Goal: Task Accomplishment & Management: Manage account settings

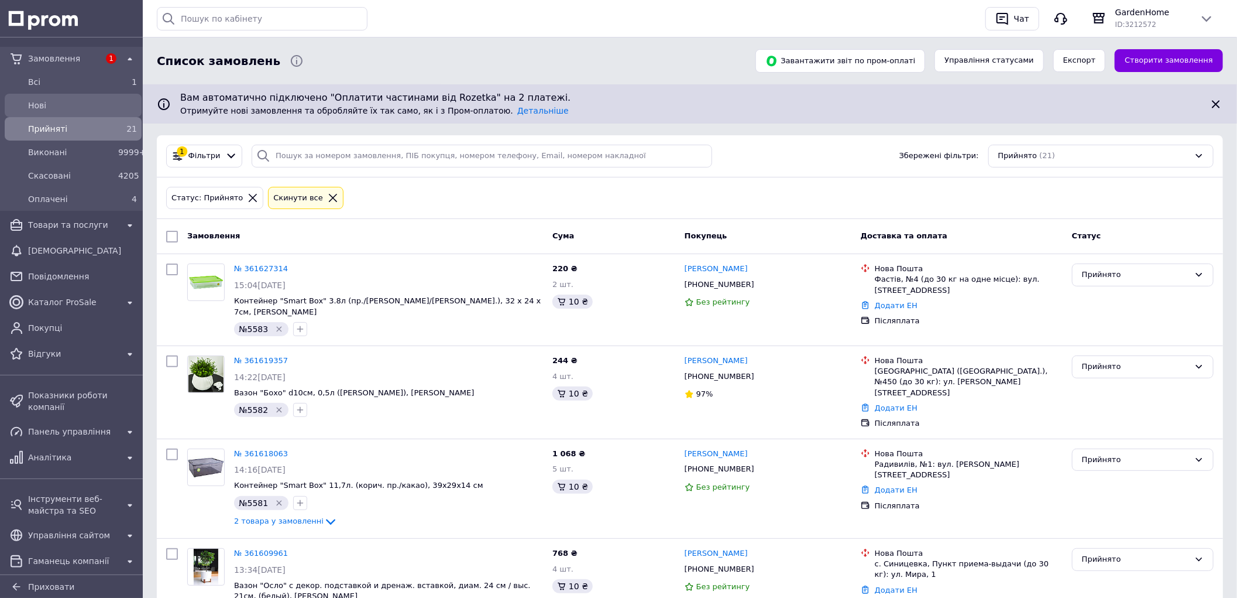
click at [95, 108] on span "Нові" at bounding box center [82, 106] width 109 height 12
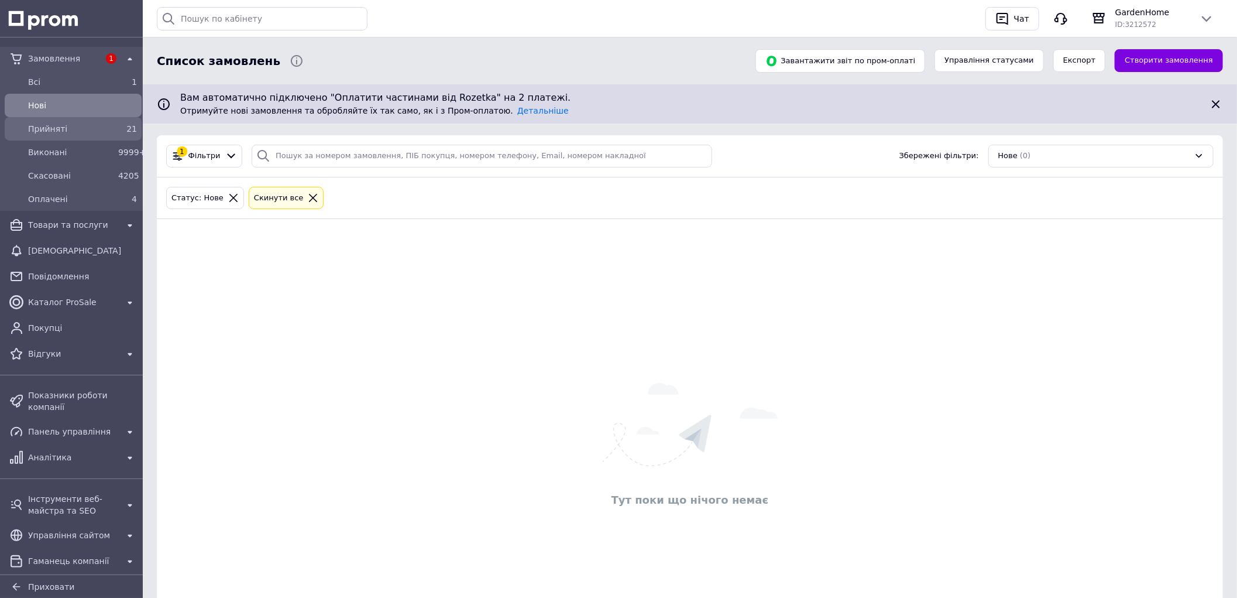
click at [77, 121] on div "Прийняті" at bounding box center [71, 129] width 90 height 16
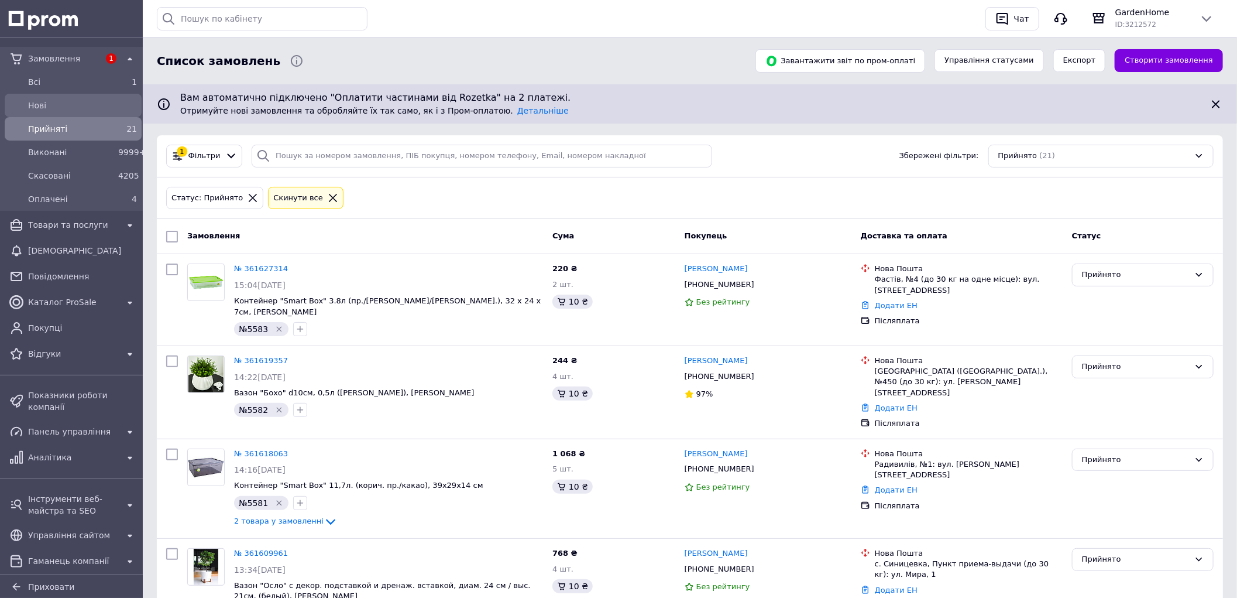
click at [66, 101] on span "Нові" at bounding box center [82, 106] width 109 height 12
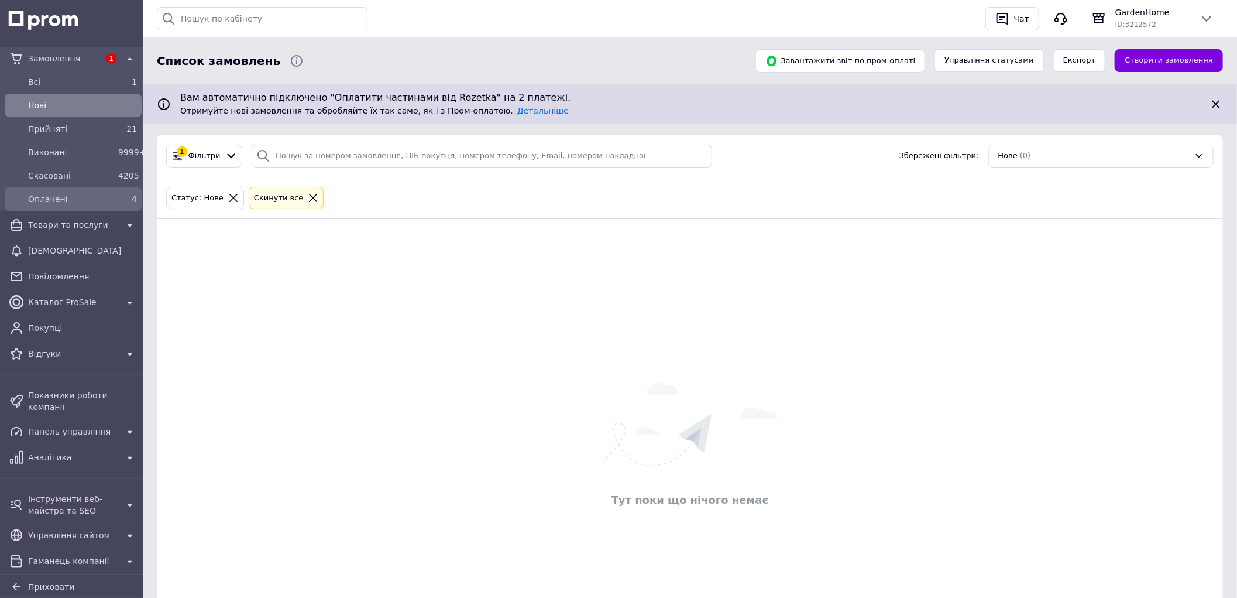
click at [68, 188] on link "Оплачені 4" at bounding box center [73, 198] width 146 height 23
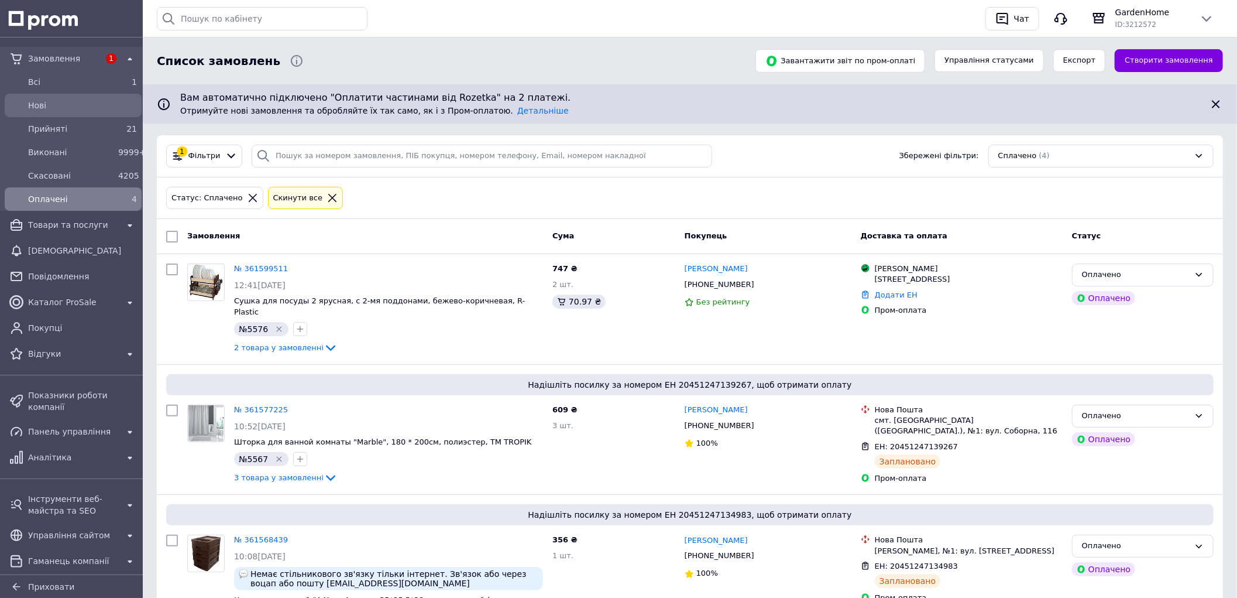
click at [76, 113] on div "Нові" at bounding box center [83, 105] width 114 height 16
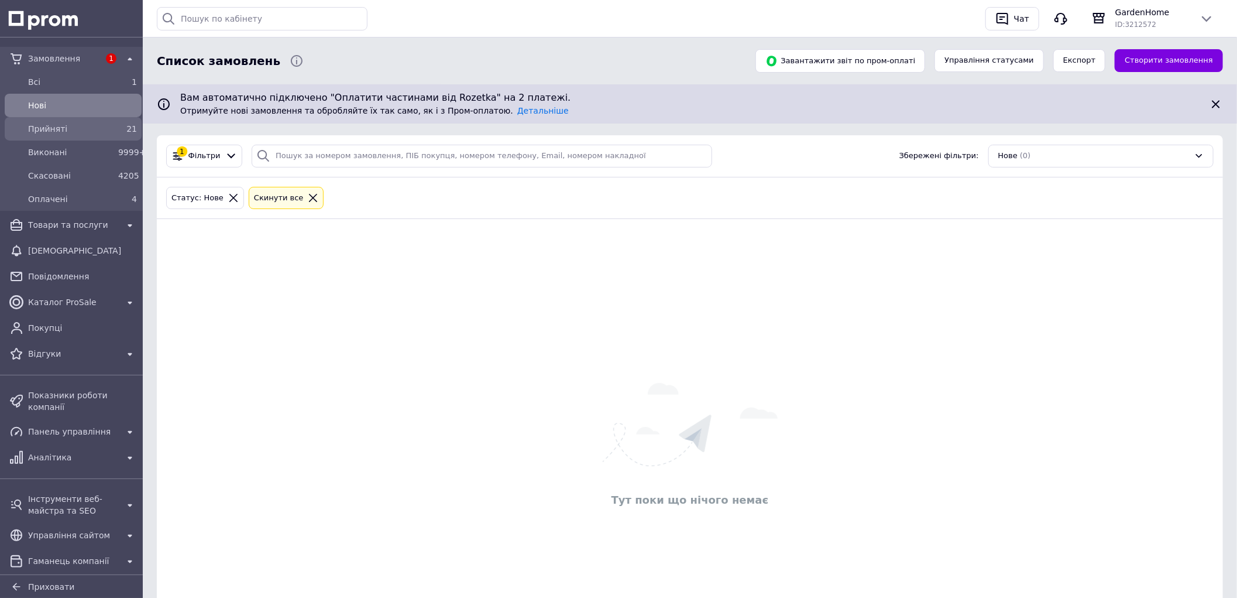
click at [100, 129] on span "Прийняті" at bounding box center [70, 129] width 85 height 12
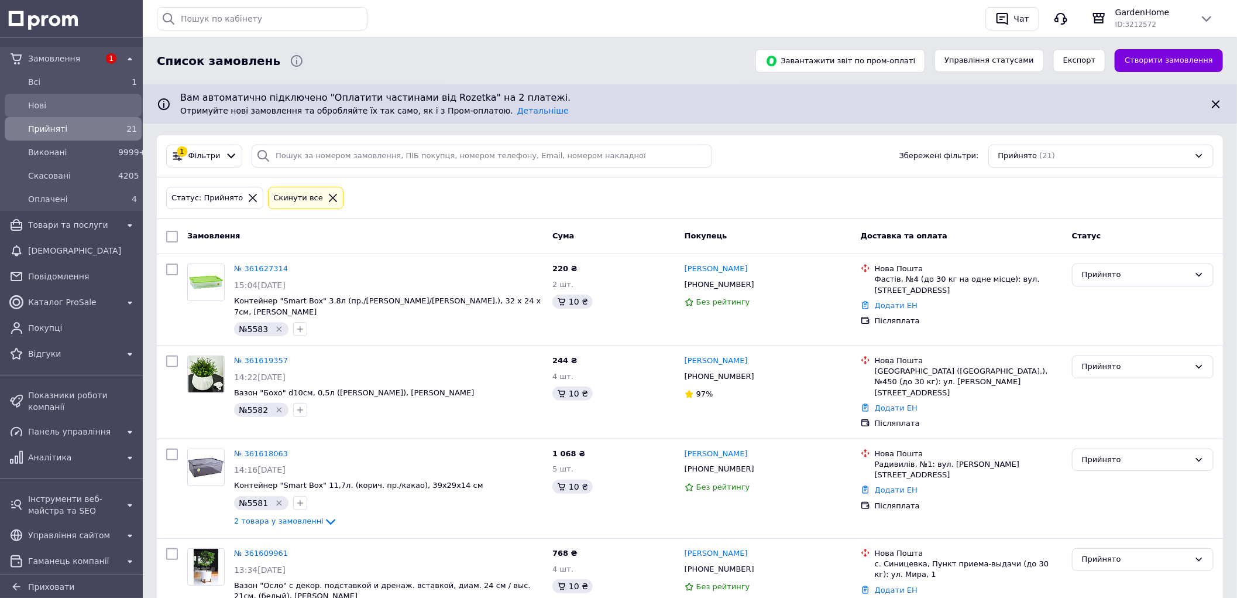
click at [96, 109] on span "Нові" at bounding box center [82, 106] width 109 height 12
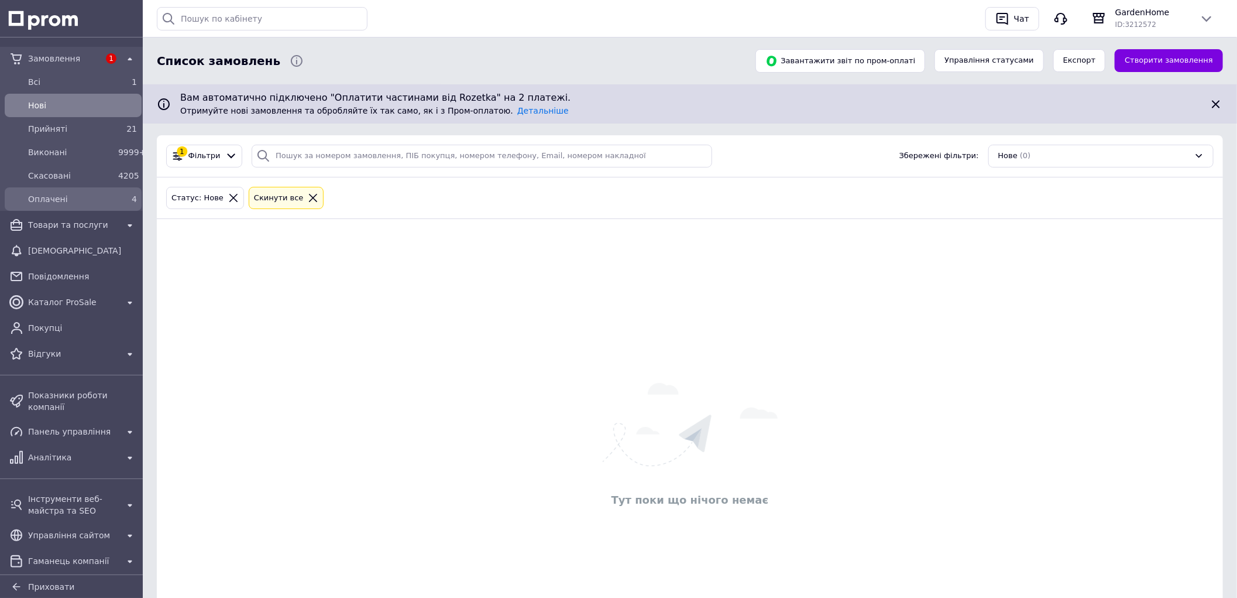
click at [100, 210] on link "Оплачені 4" at bounding box center [73, 198] width 146 height 23
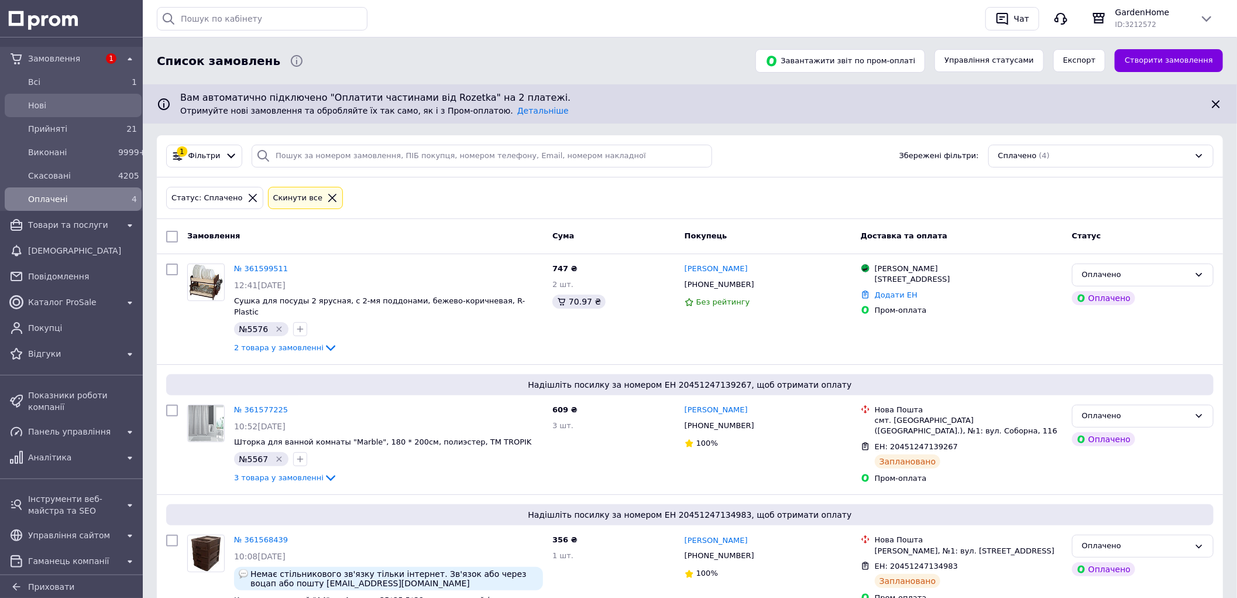
click at [98, 104] on span "Нові" at bounding box center [82, 106] width 109 height 12
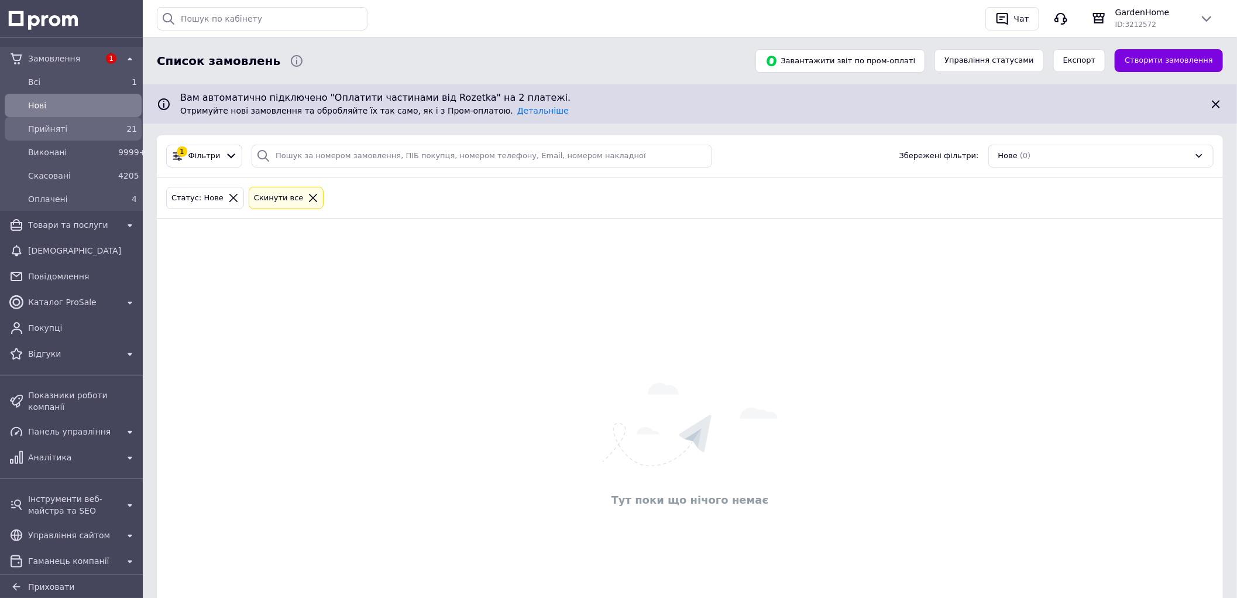
click at [104, 135] on div "Прийняті" at bounding box center [71, 129] width 90 height 16
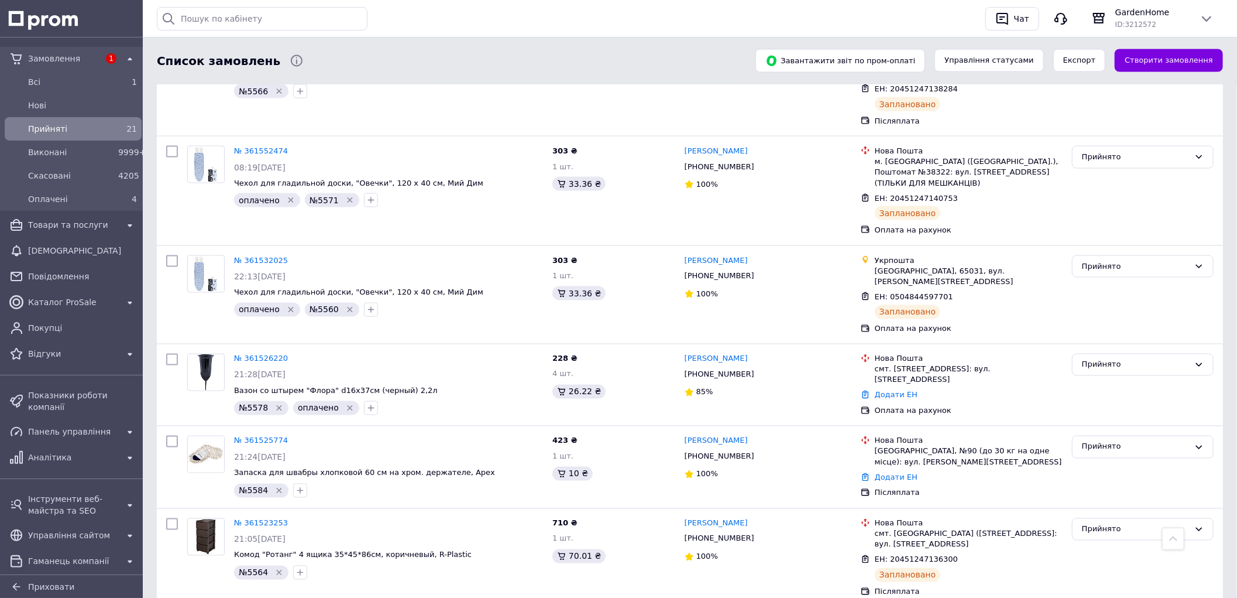
scroll to position [1105, 0]
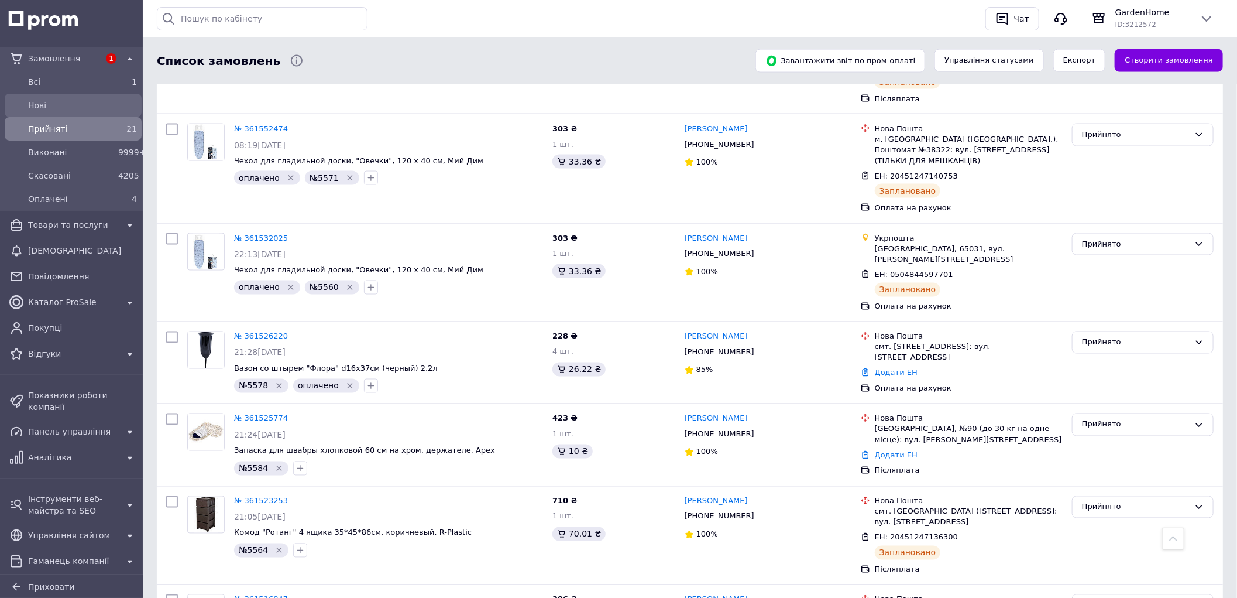
click at [61, 108] on span "Нові" at bounding box center [82, 106] width 109 height 12
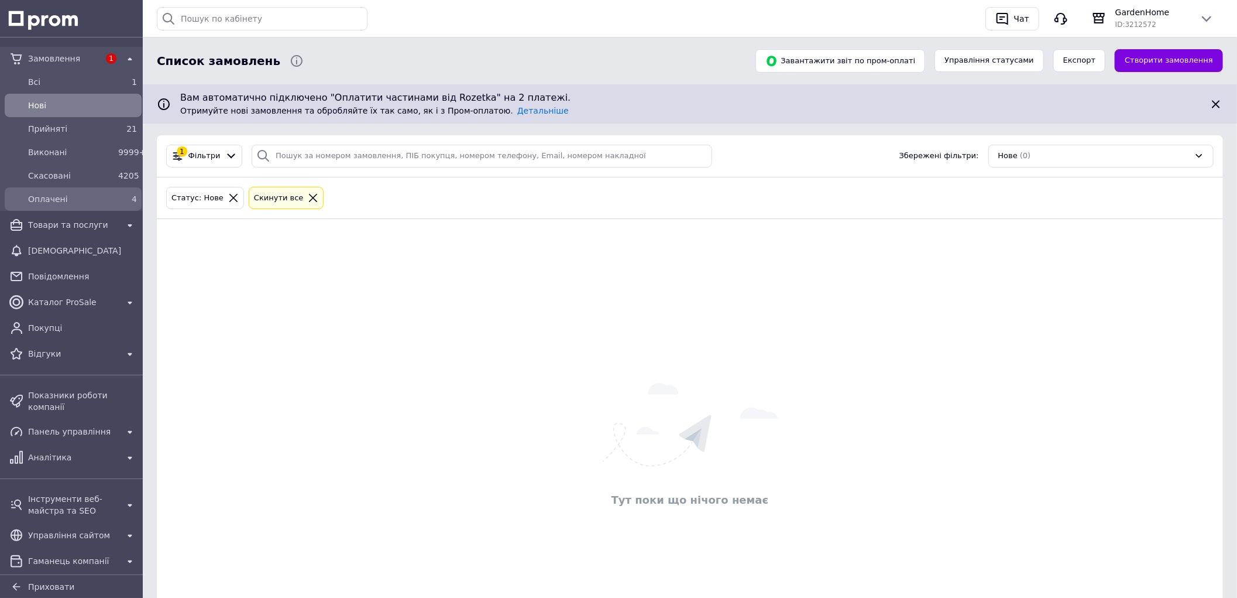
click at [97, 203] on span "Оплачені" at bounding box center [70, 199] width 85 height 12
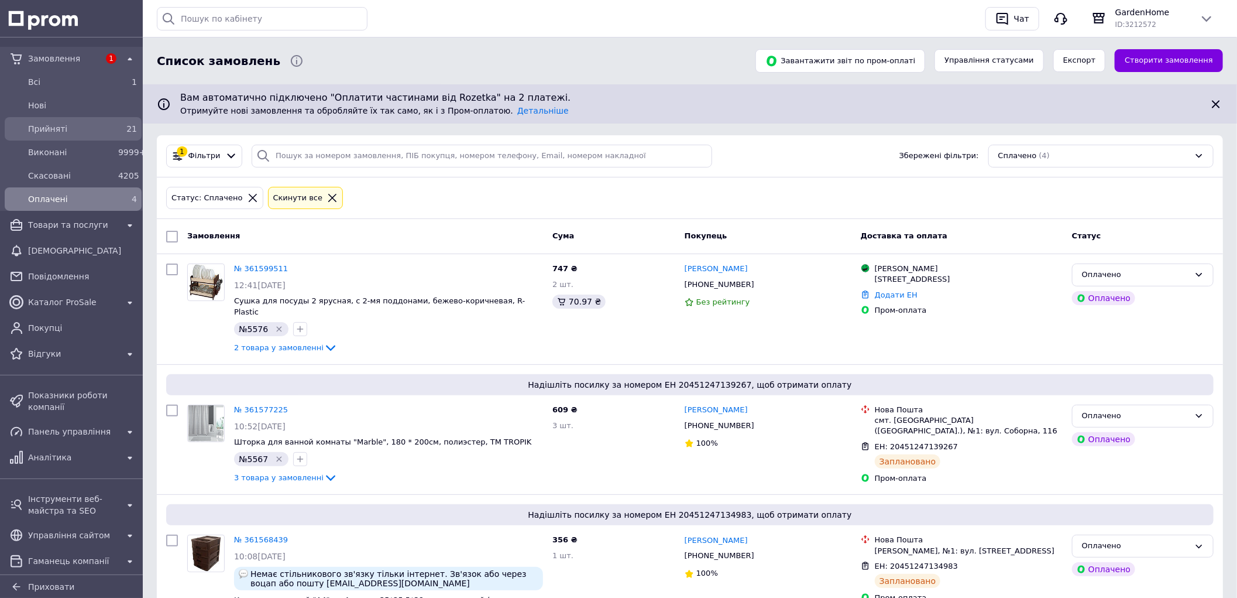
click at [96, 131] on span "Прийняті" at bounding box center [70, 129] width 85 height 12
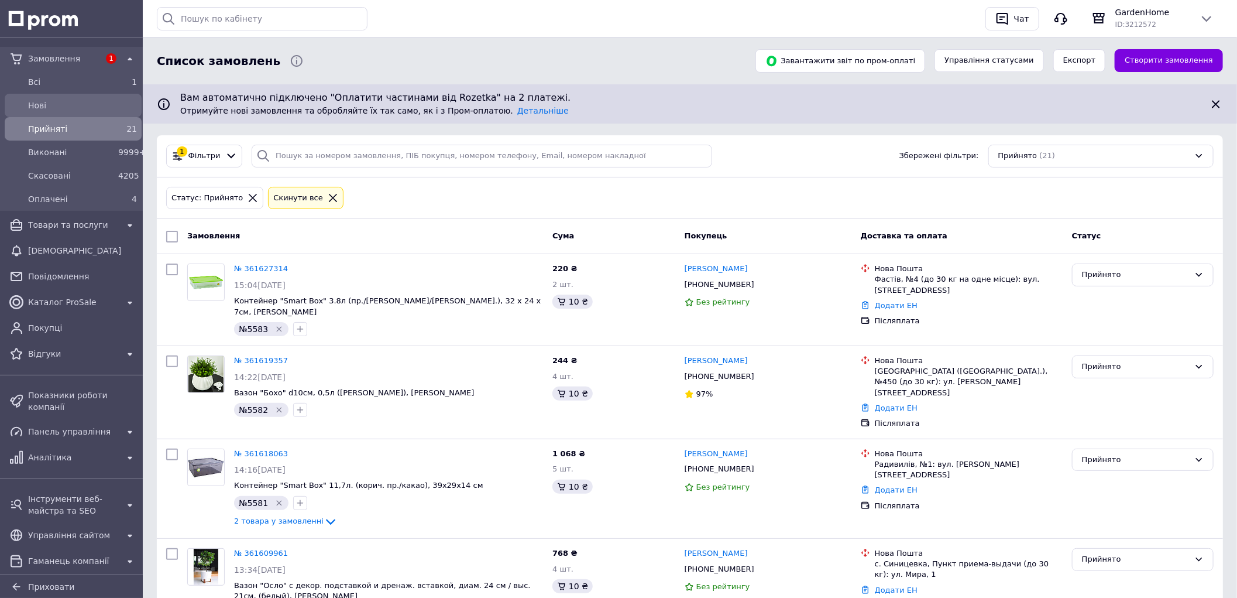
click at [63, 112] on div "Нові" at bounding box center [83, 105] width 114 height 16
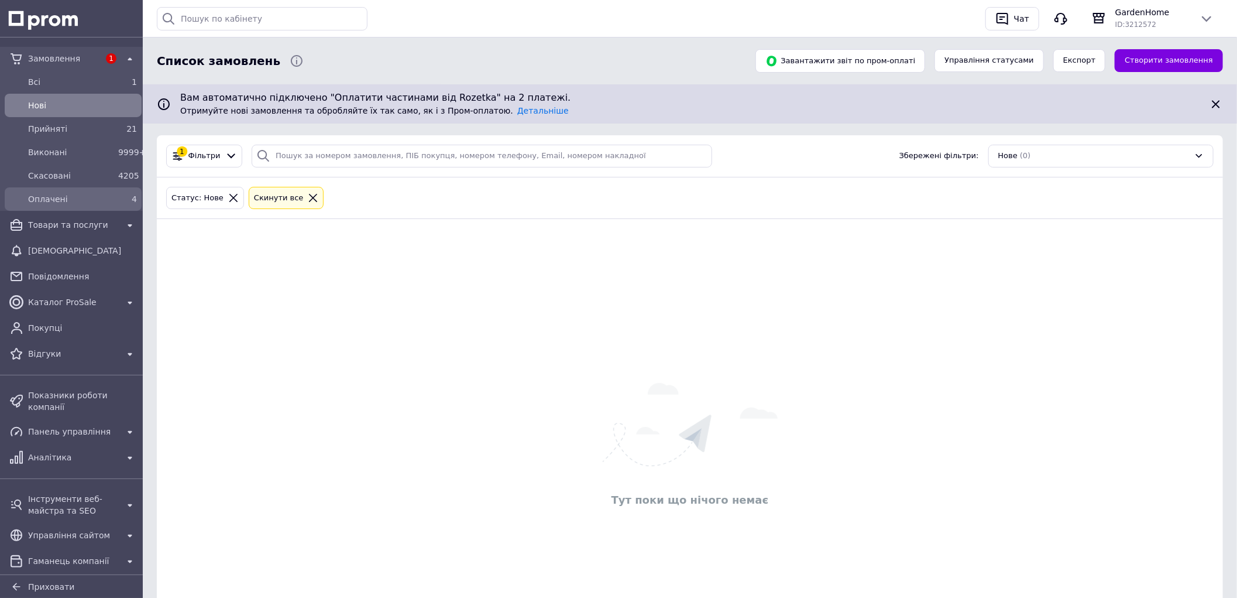
click at [98, 190] on div "Оплачені 4" at bounding box center [73, 199] width 132 height 19
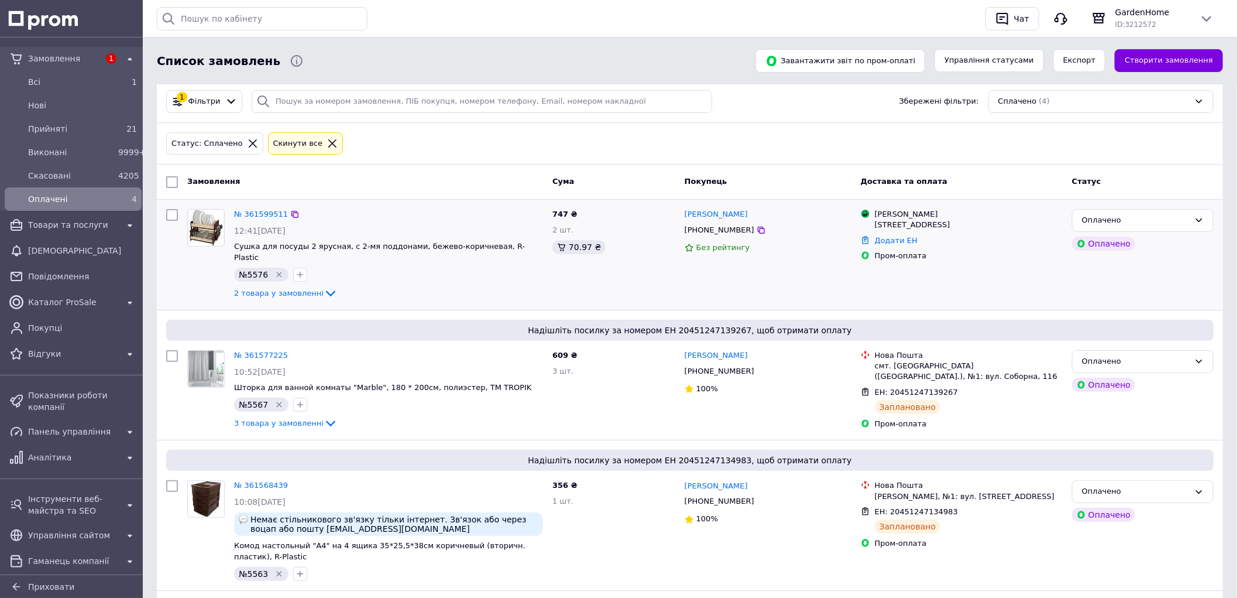
scroll to position [130, 0]
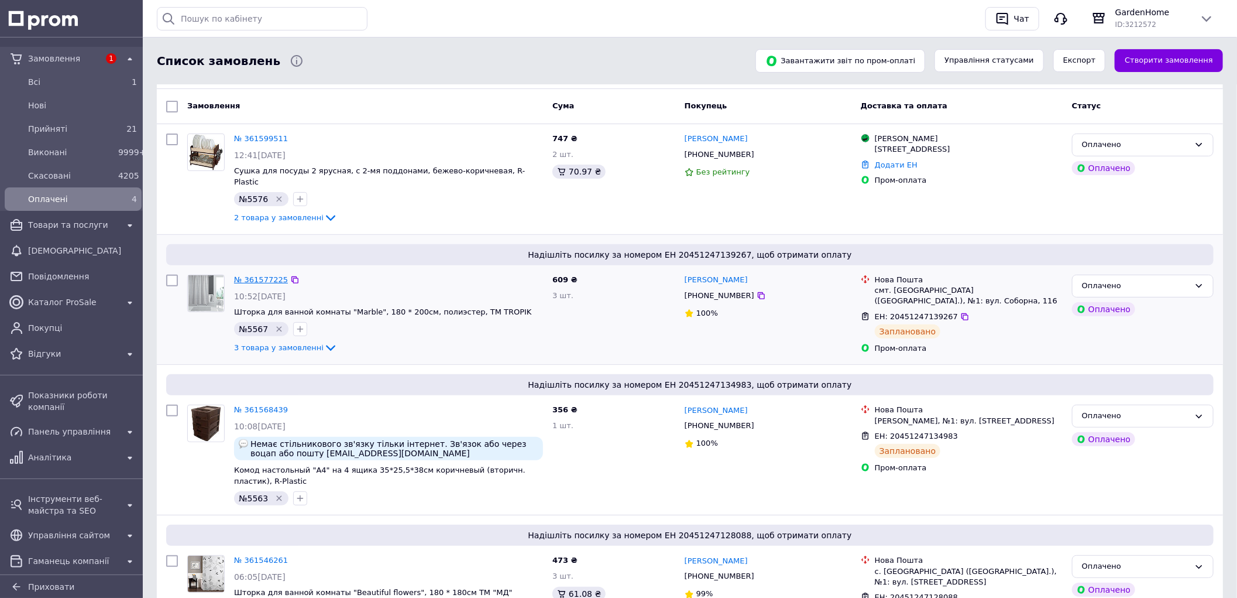
click at [259, 275] on link "№ 361577225" at bounding box center [261, 279] width 54 height 9
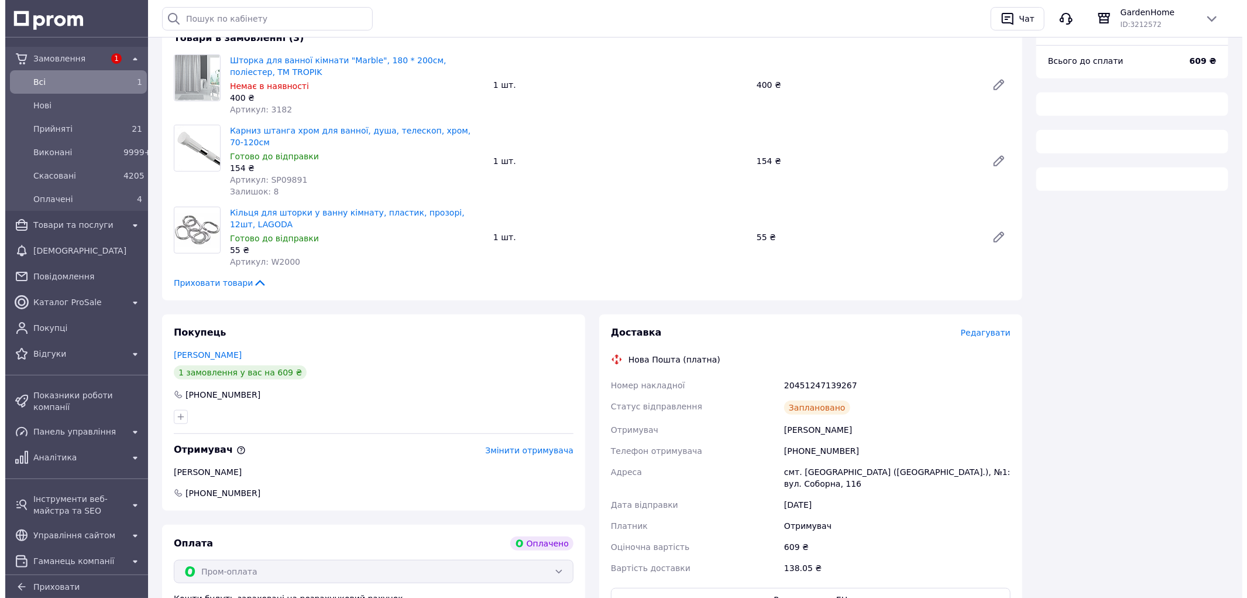
scroll to position [514, 0]
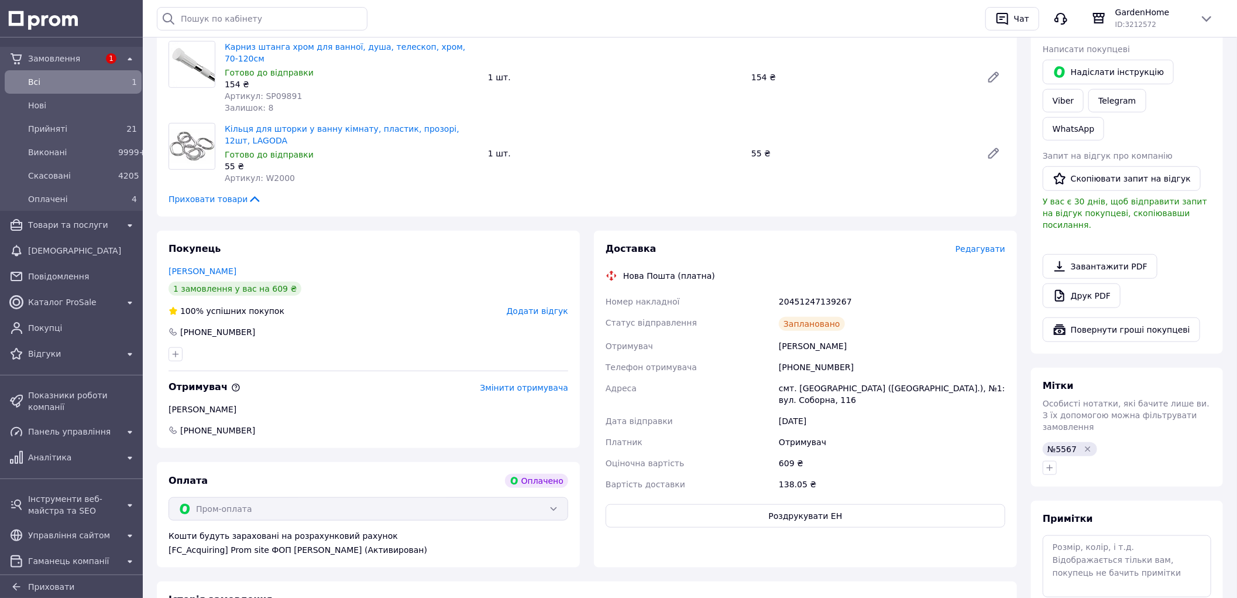
click at [985, 244] on span "Редагувати" at bounding box center [981, 248] width 50 height 9
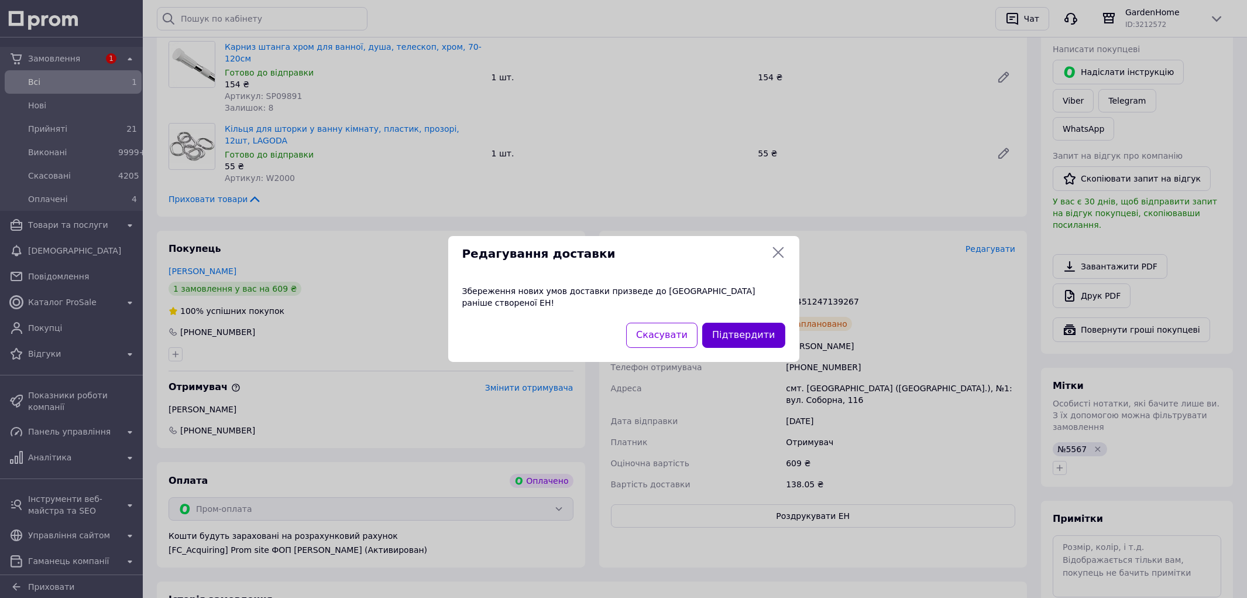
click at [733, 323] on button "Підтвердити" at bounding box center [743, 335] width 83 height 25
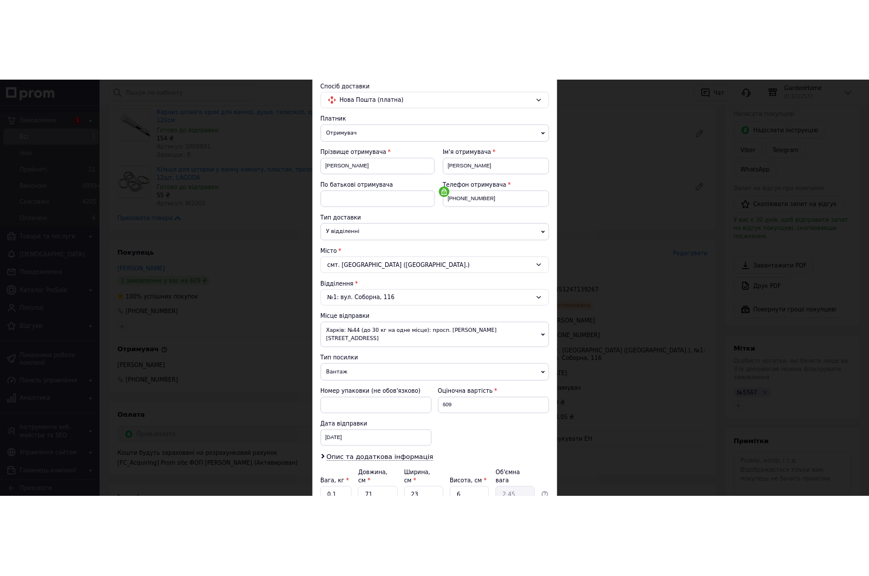
scroll to position [180, 0]
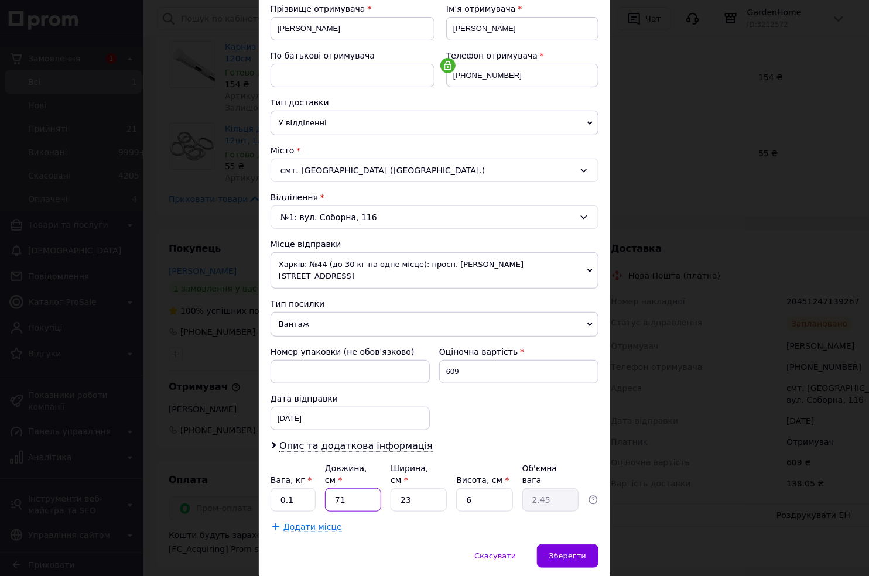
click at [344, 488] on input "71" at bounding box center [353, 499] width 56 height 23
type input "4"
type input "0.14"
type input "46"
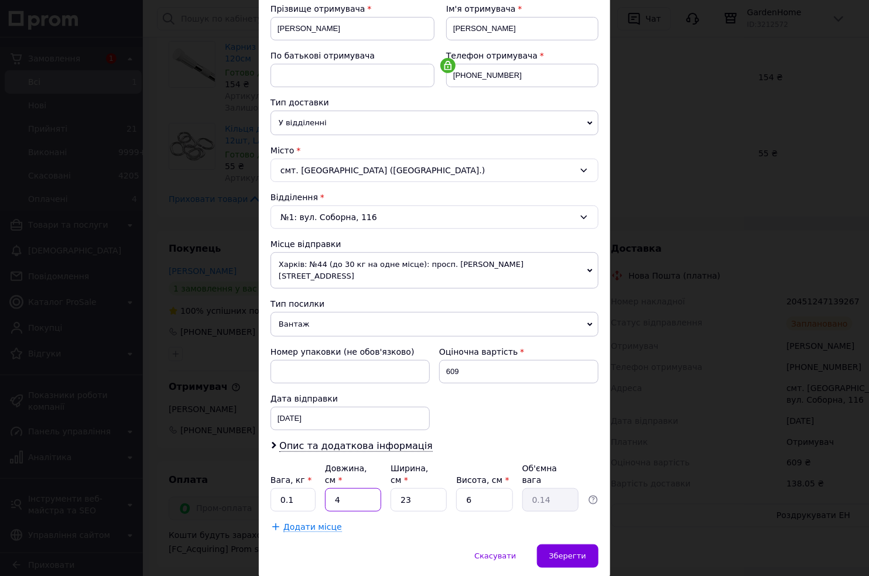
type input "1.59"
type input "46"
type input "3"
type input "0.21"
type input "33"
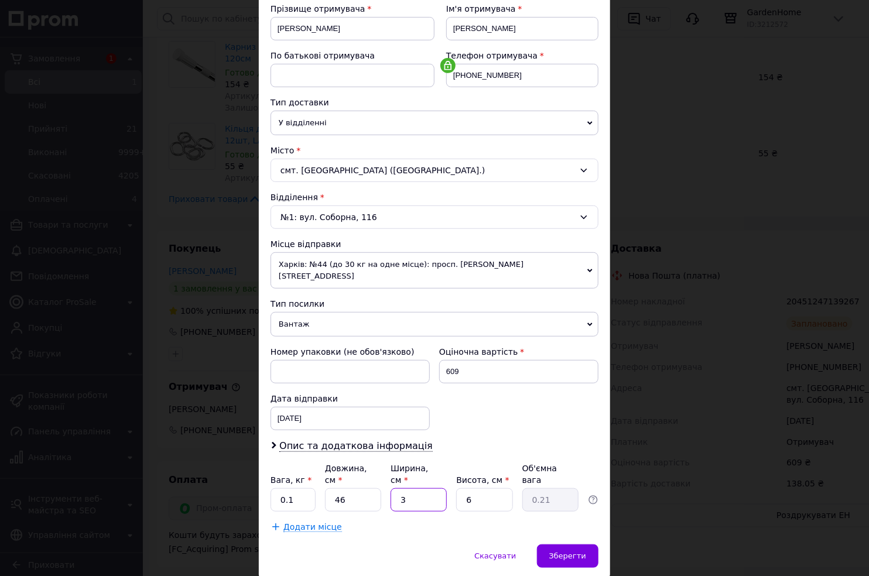
type input "2.28"
type input "33"
type input "2"
type input "0.76"
type input "25"
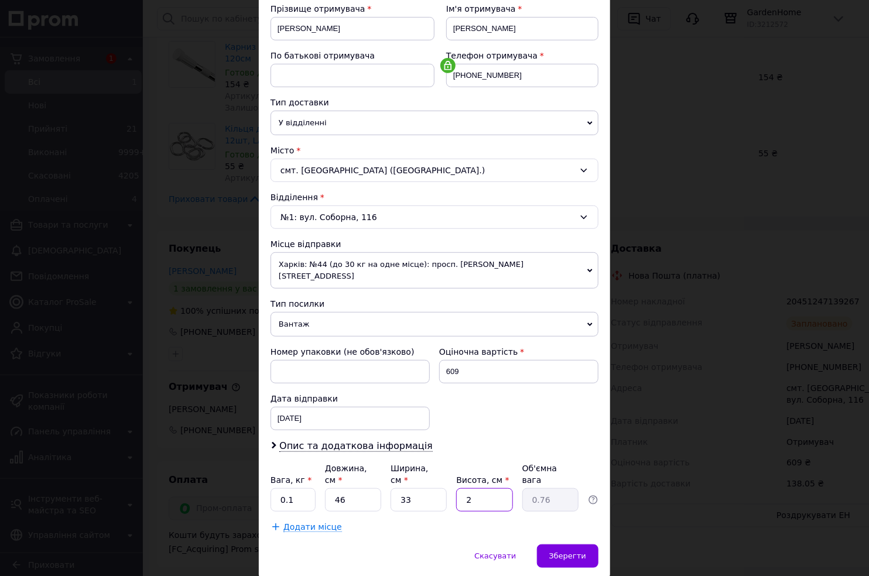
type input "9.49"
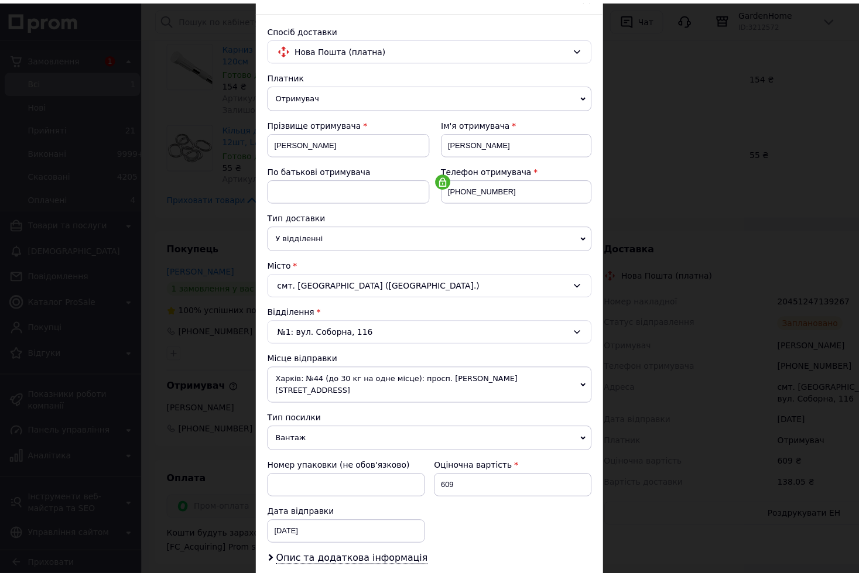
scroll to position [0, 0]
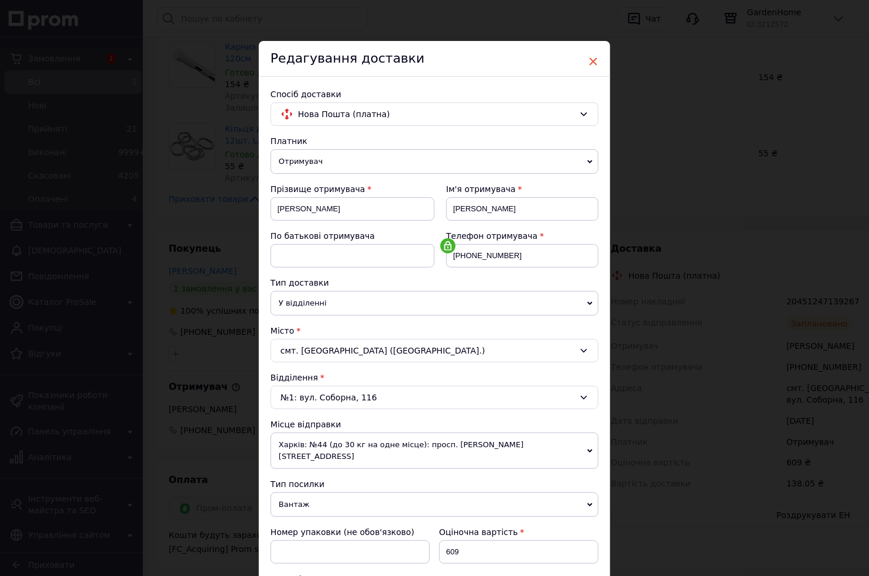
type input "25"
click at [588, 60] on span "×" at bounding box center [593, 62] width 11 height 20
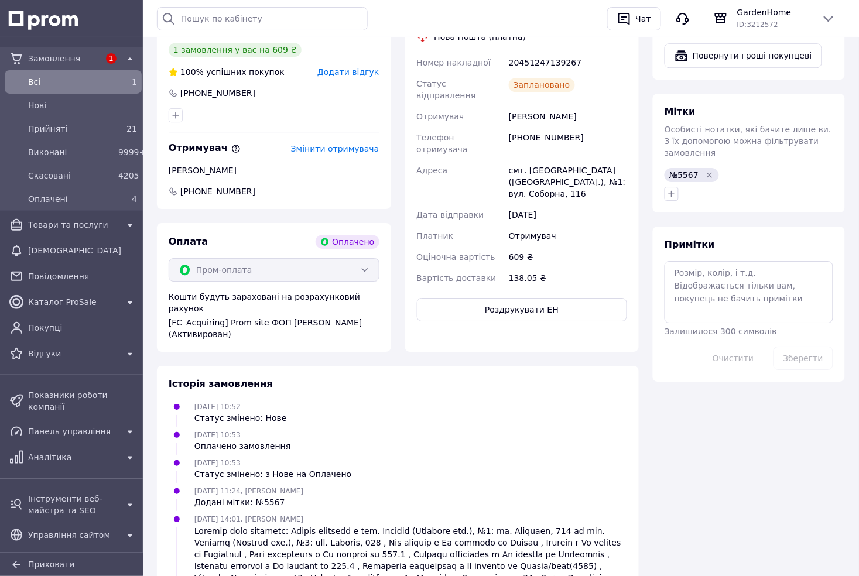
scroll to position [839, 0]
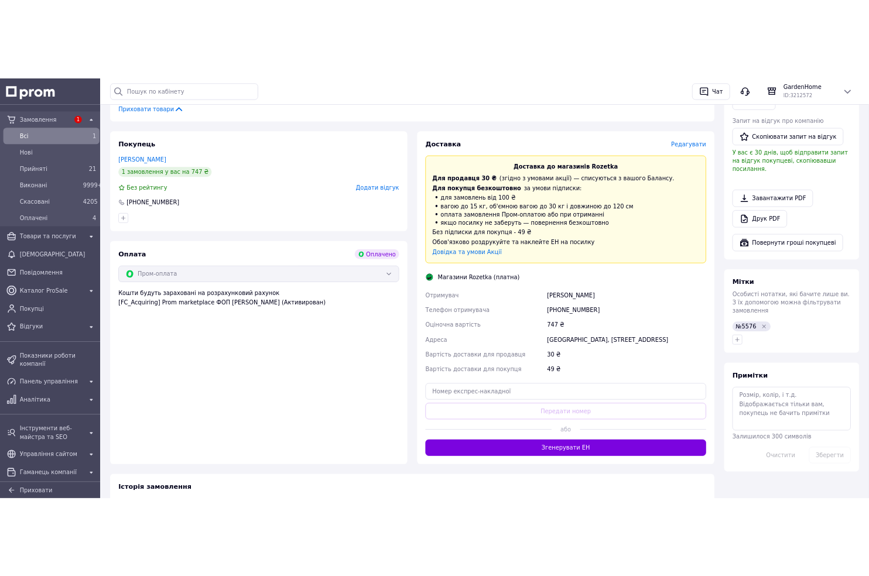
scroll to position [520, 0]
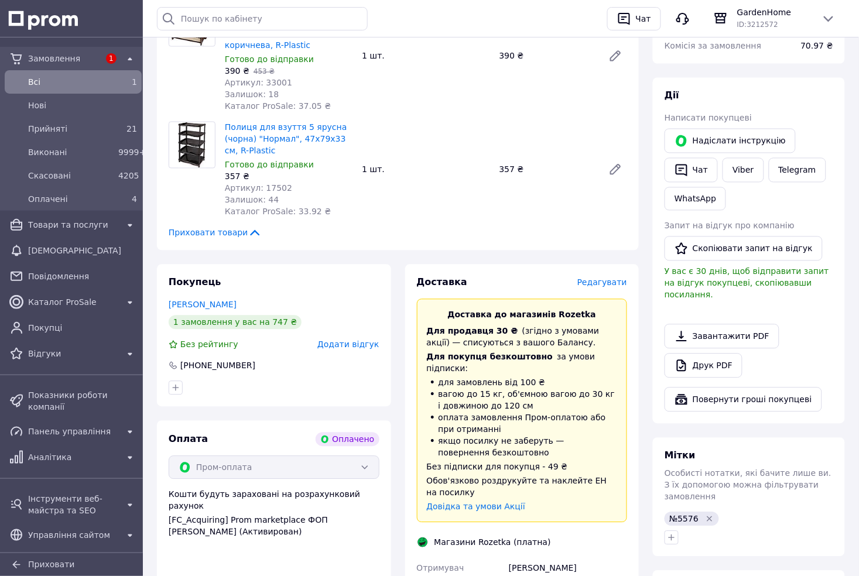
click at [616, 278] on span "Редагувати" at bounding box center [602, 282] width 50 height 9
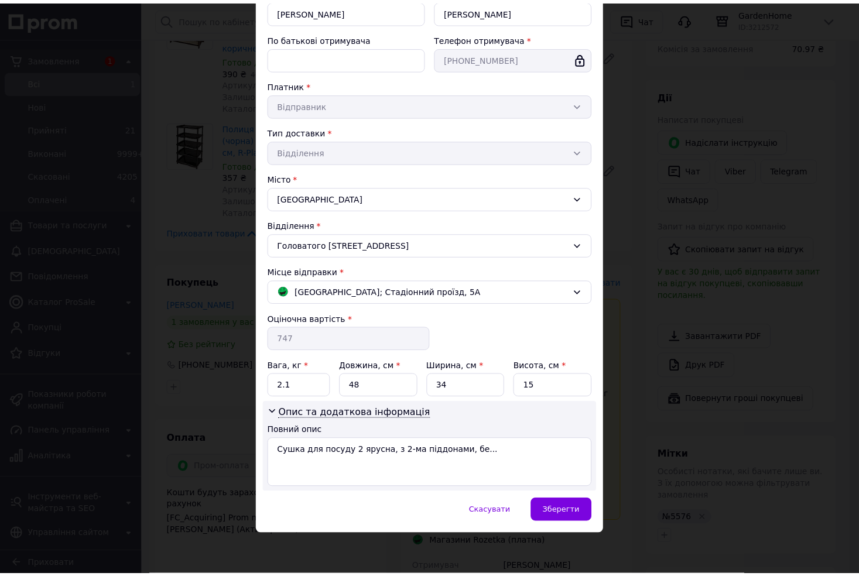
scroll to position [150, 0]
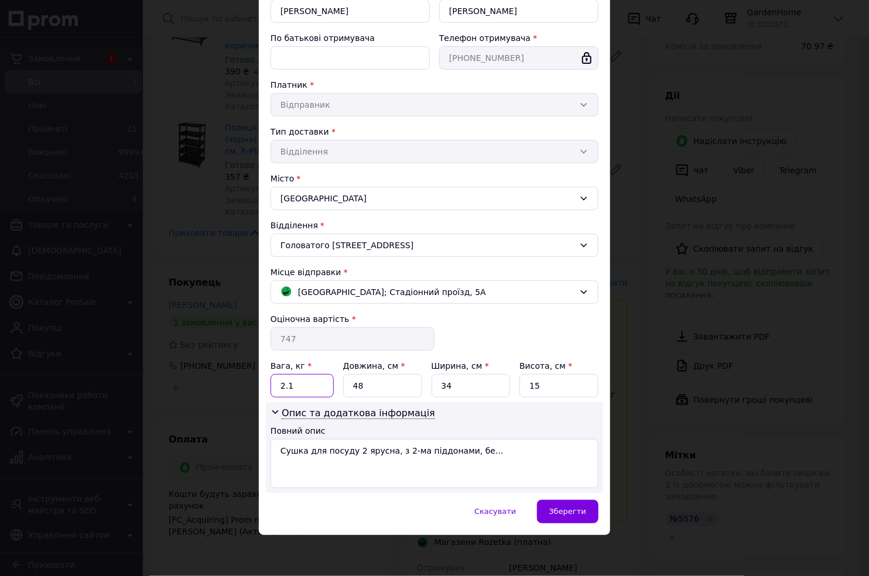
click at [294, 381] on input "2.1" at bounding box center [301, 385] width 63 height 23
type input "2"
type input "3.5"
type input "46"
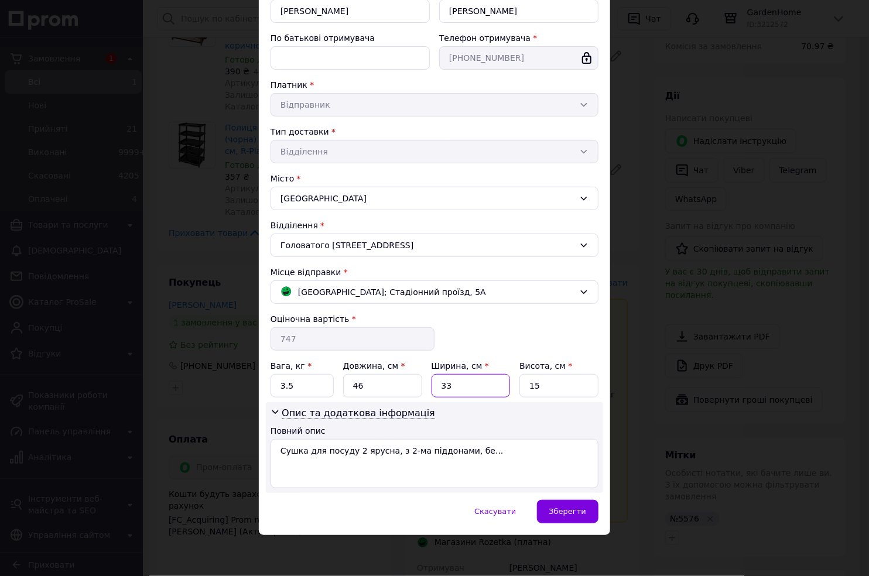
type input "33"
type input "25"
click at [398, 457] on textarea "Сушка для посуду 2 ярусна, з 2-ма піддонами, бе..." at bounding box center [434, 463] width 328 height 49
drag, startPoint x: 453, startPoint y: 447, endPoint x: 299, endPoint y: 445, distance: 154.0
click at [299, 445] on textarea "Сушка для посуду 2 ярусна, з 2-ма піддонами, бе..." at bounding box center [434, 463] width 328 height 49
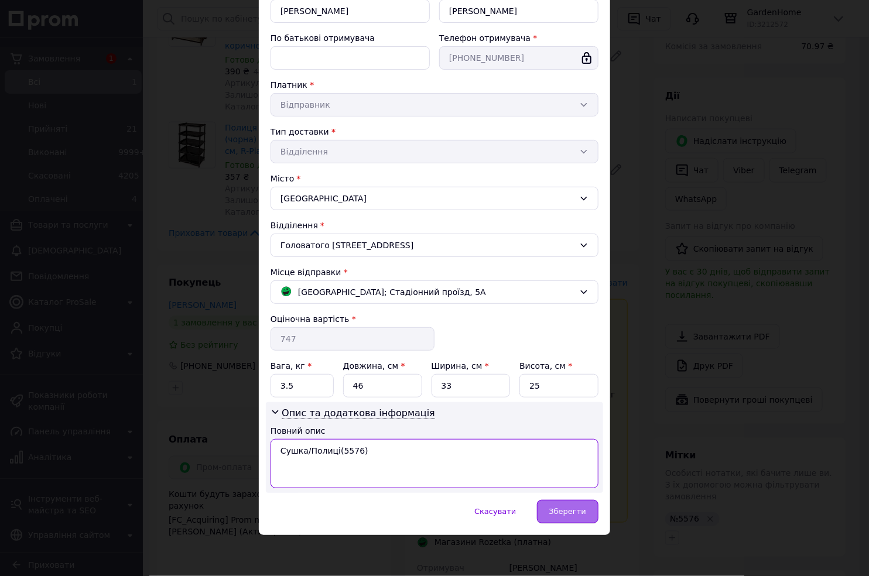
type textarea "Сушка/Полиці(5576)"
click at [568, 518] on div "Зберегти" at bounding box center [567, 511] width 61 height 23
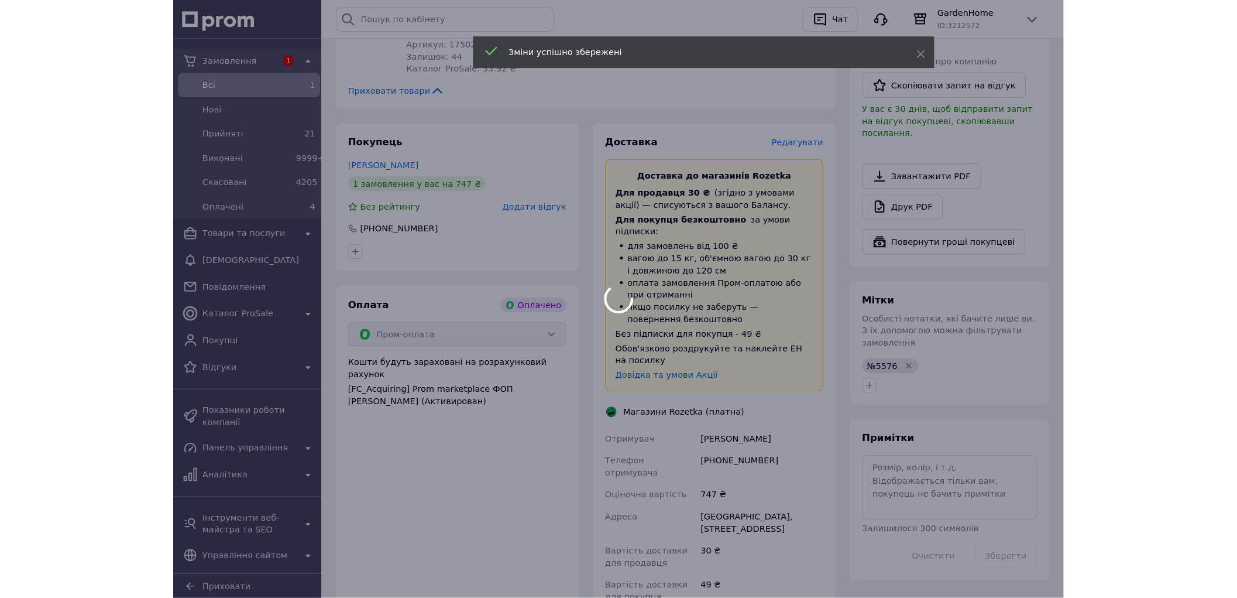
scroll to position [780, 0]
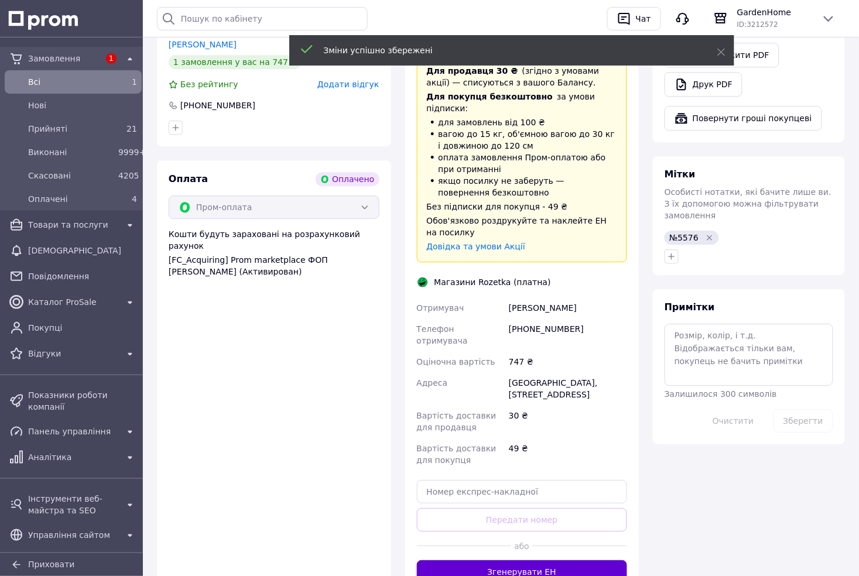
click at [508, 560] on button "Згенерувати ЕН" at bounding box center [522, 571] width 211 height 23
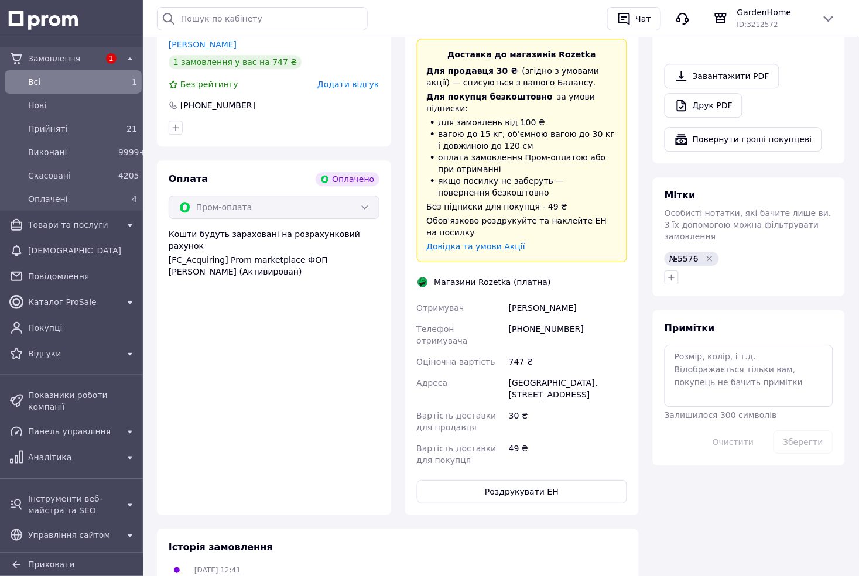
click at [518, 480] on button "Роздрукувати ЕН" at bounding box center [522, 491] width 211 height 23
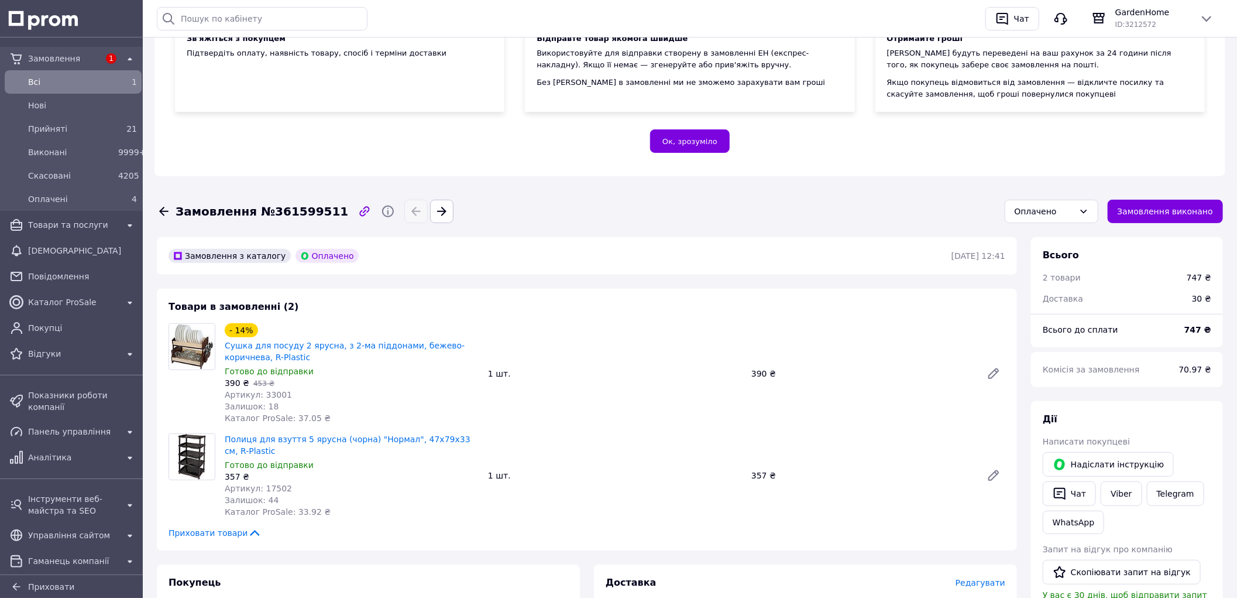
scroll to position [0, 0]
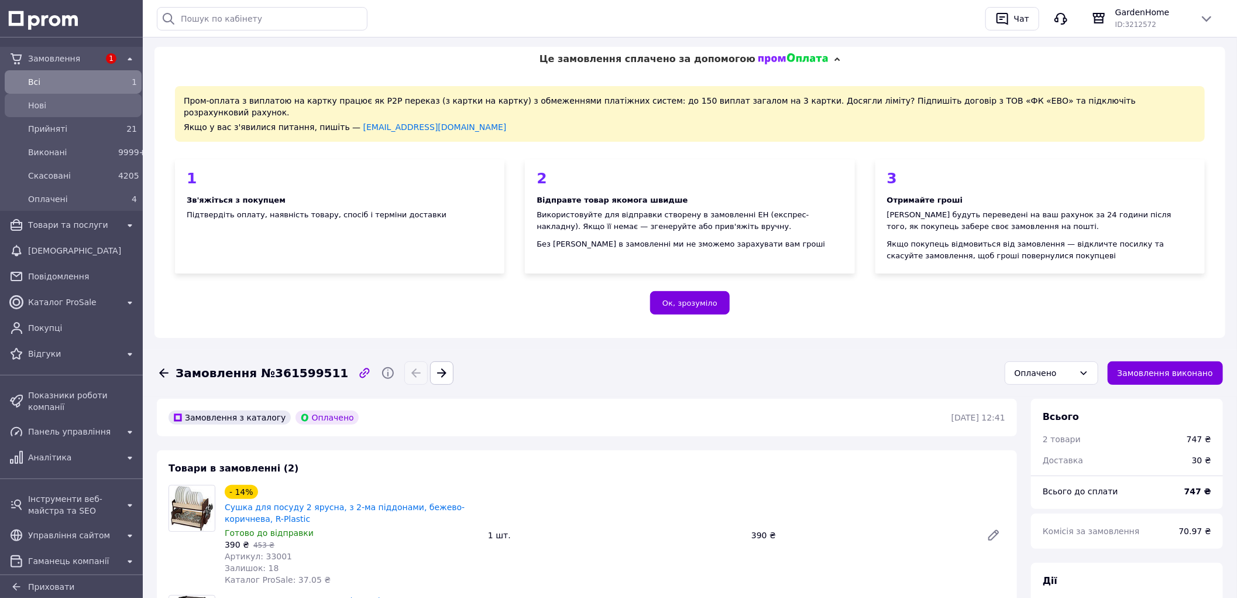
click at [97, 110] on span "Нові" at bounding box center [82, 106] width 109 height 12
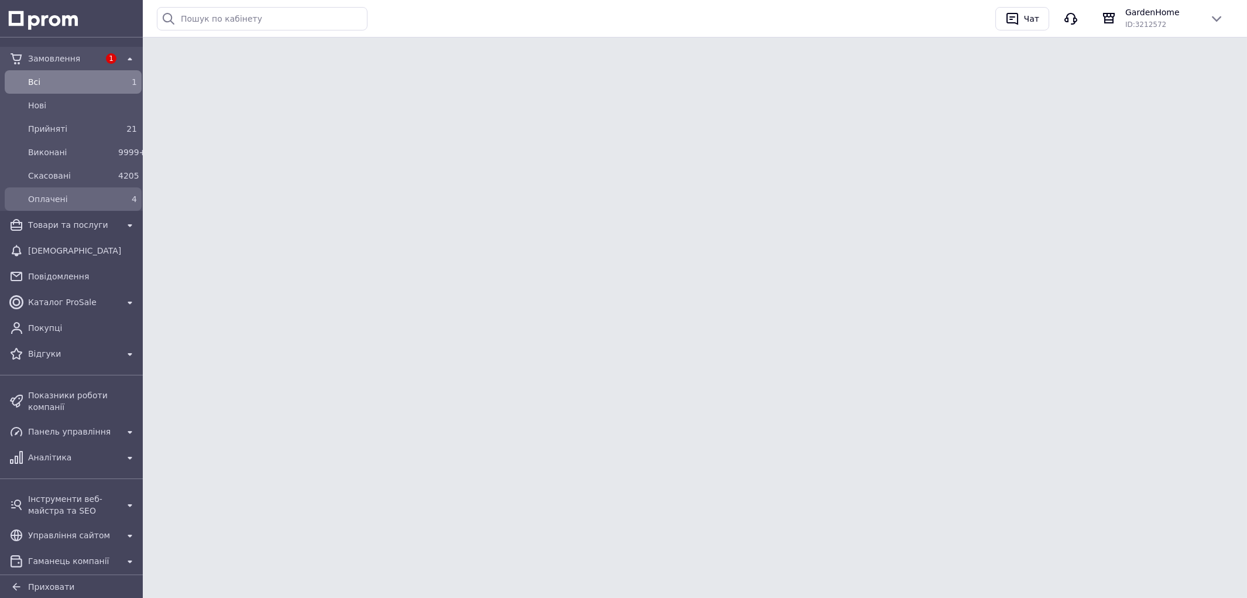
click at [116, 205] on div "4" at bounding box center [127, 199] width 23 height 16
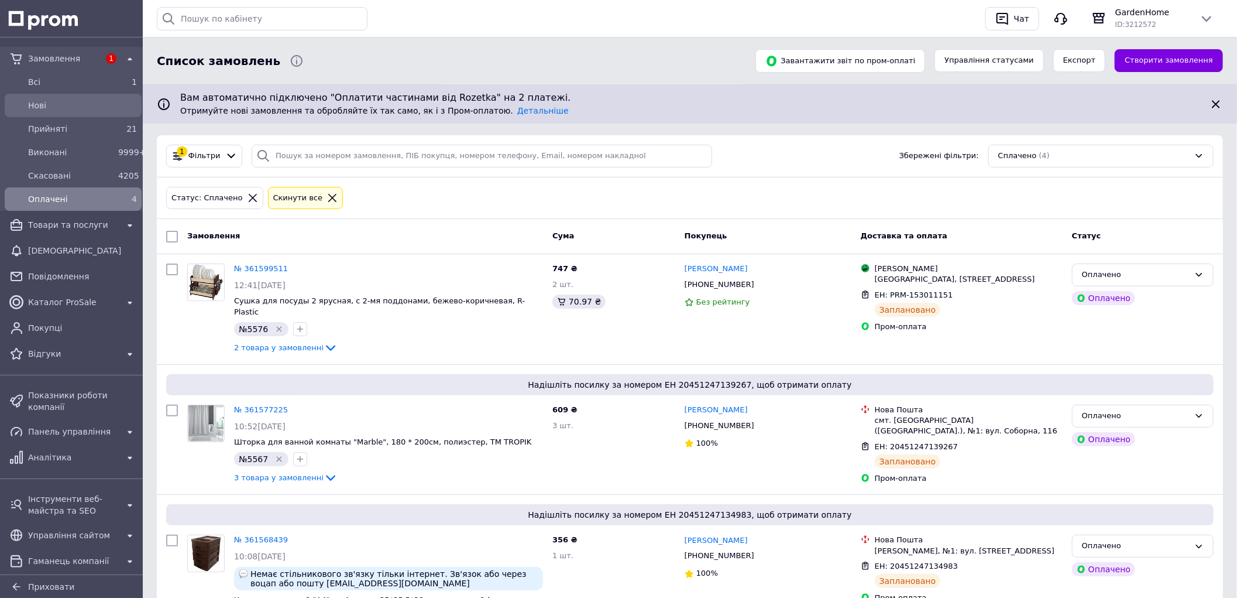
click at [112, 106] on span "Нові" at bounding box center [82, 106] width 109 height 12
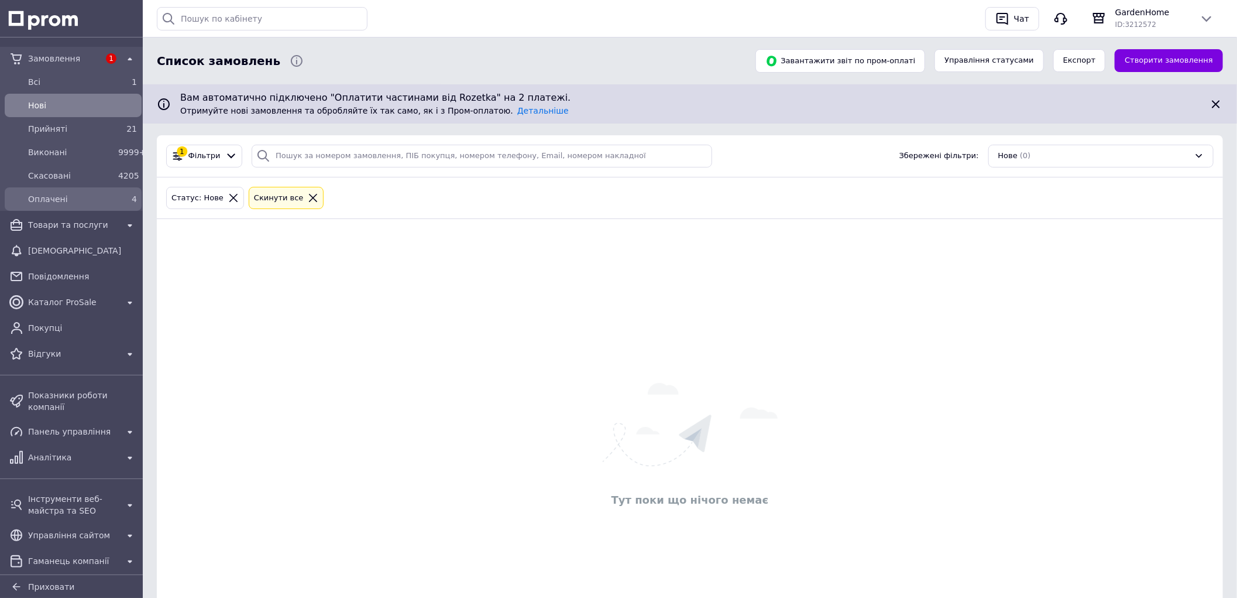
click at [118, 205] on div "4" at bounding box center [127, 199] width 23 height 16
